Goal: Complete application form

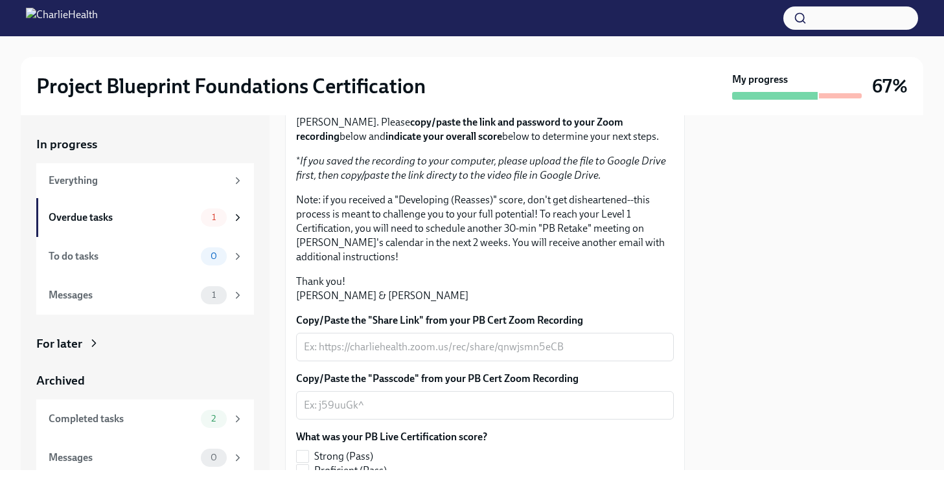
scroll to position [364, 0]
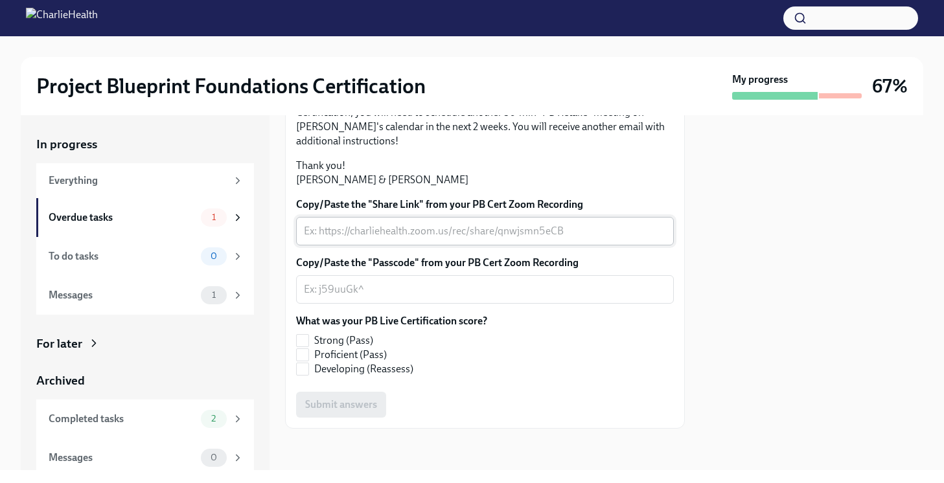
click at [358, 221] on div "x ​" at bounding box center [485, 231] width 378 height 29
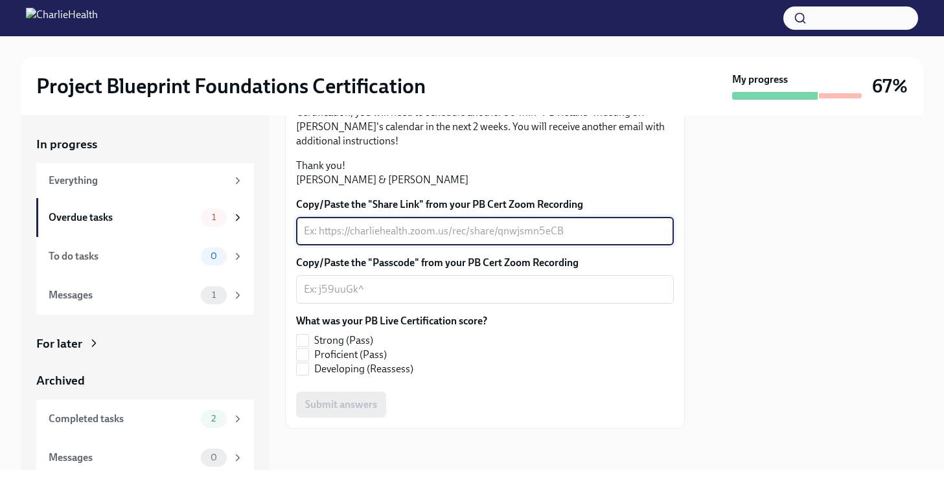
paste textarea "[URL][DOMAIN_NAME]"
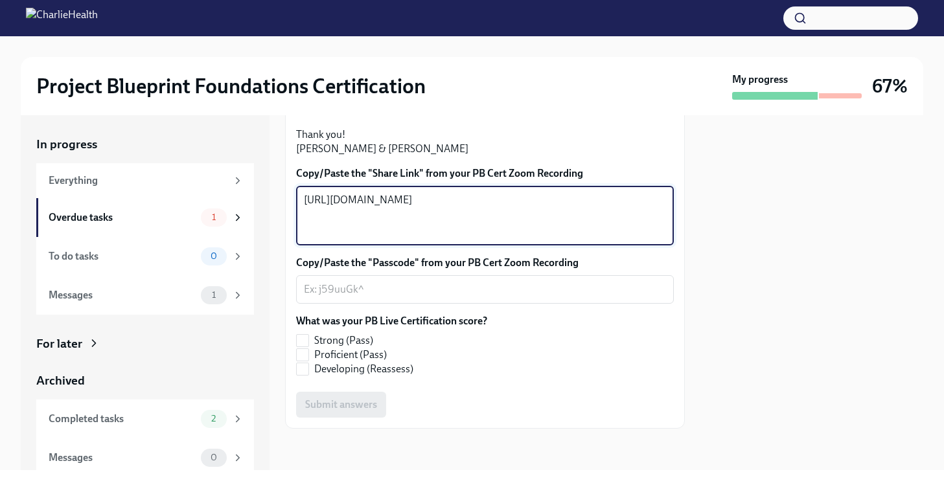
type textarea "[URL][DOMAIN_NAME]"
click at [406, 297] on textarea "Copy/Paste the "Passcode" from your PB Cert Zoom Recording" at bounding box center [485, 290] width 362 height 16
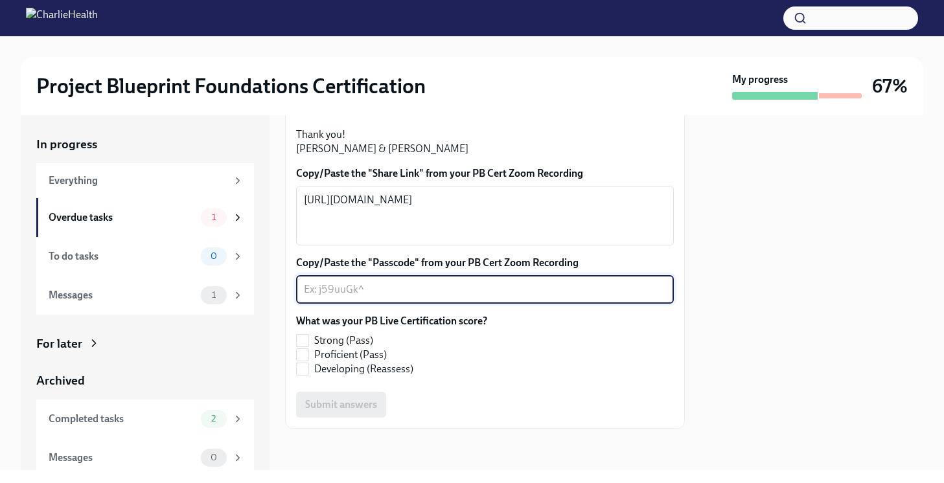
paste textarea "2Wb4TwX#"
type textarea "2Wb4TwX#"
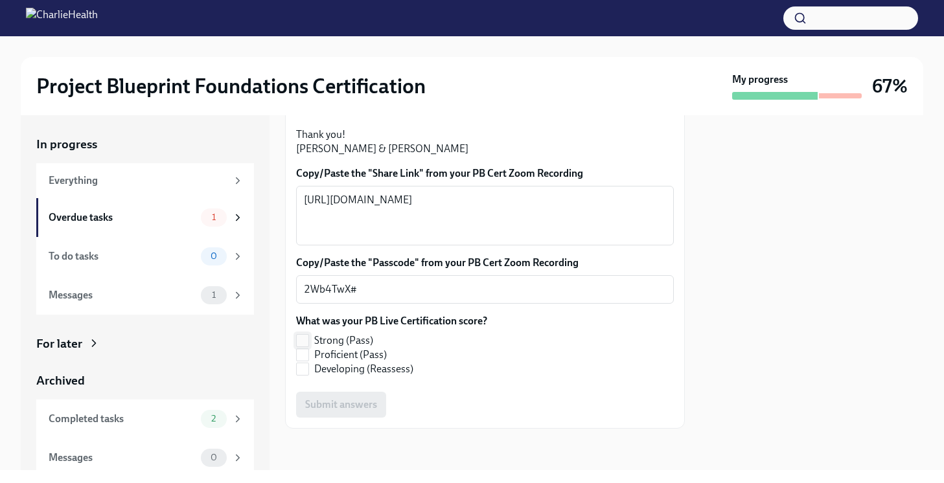
click at [342, 338] on span "Strong (Pass)" at bounding box center [343, 341] width 59 height 14
click at [308, 338] on input "Strong (Pass)" at bounding box center [303, 341] width 12 height 12
checkbox input "true"
click at [341, 400] on span "Submit answers" at bounding box center [341, 404] width 72 height 13
